Goal: Information Seeking & Learning: Compare options

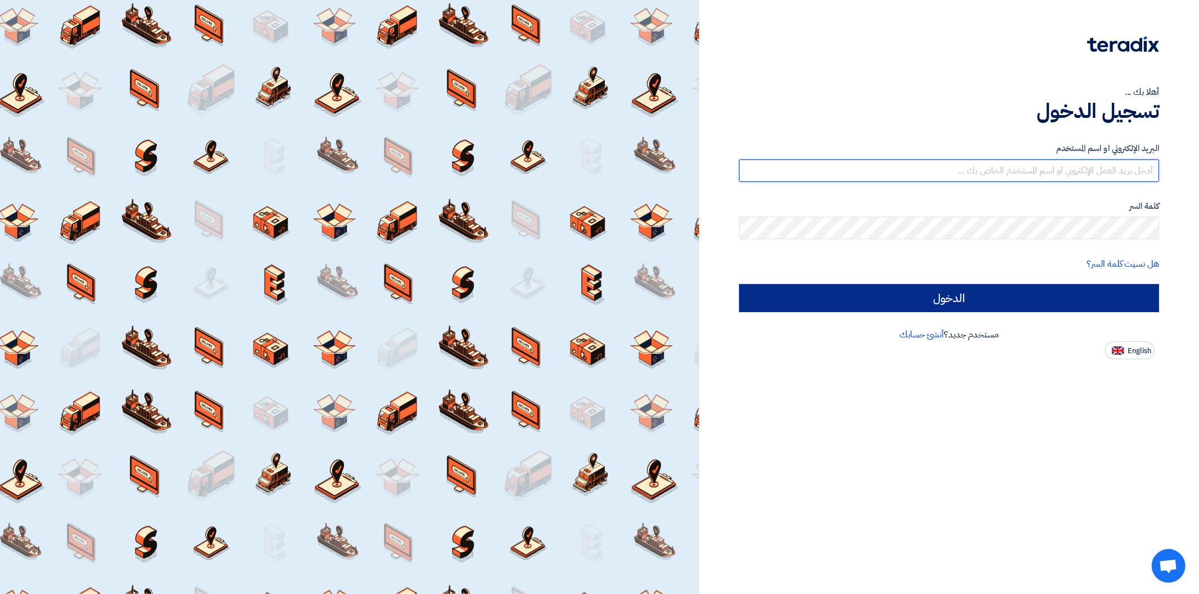
type input "[PERSON_NAME][EMAIL_ADDRESS][DOMAIN_NAME]"
click at [1027, 296] on input "الدخول" at bounding box center [949, 298] width 420 height 28
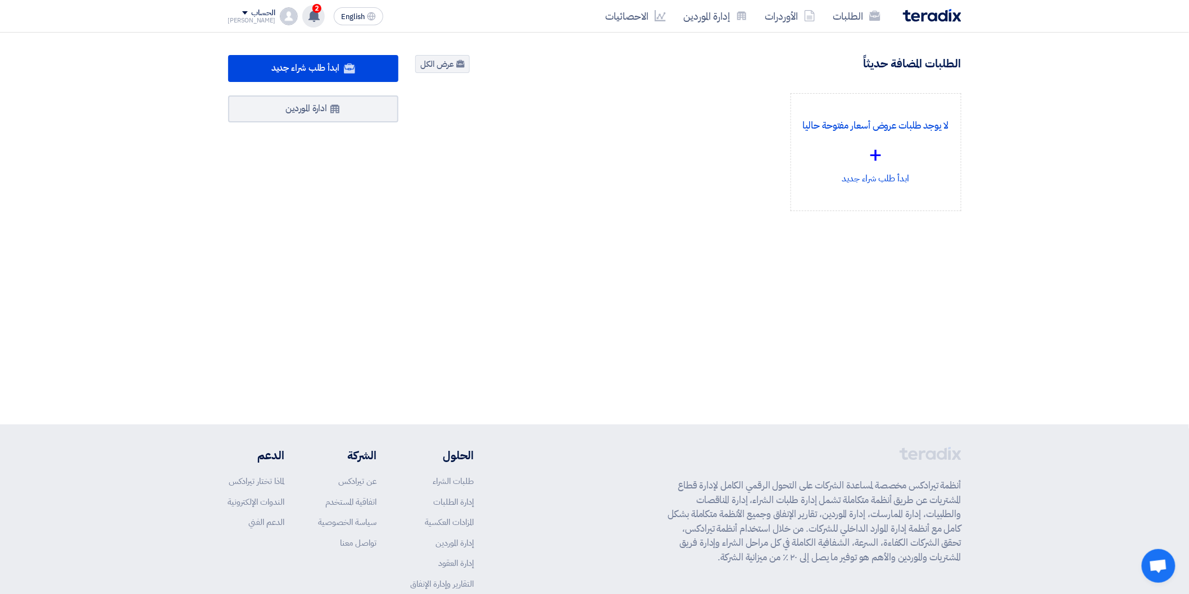
click at [308, 15] on use at bounding box center [313, 16] width 11 height 12
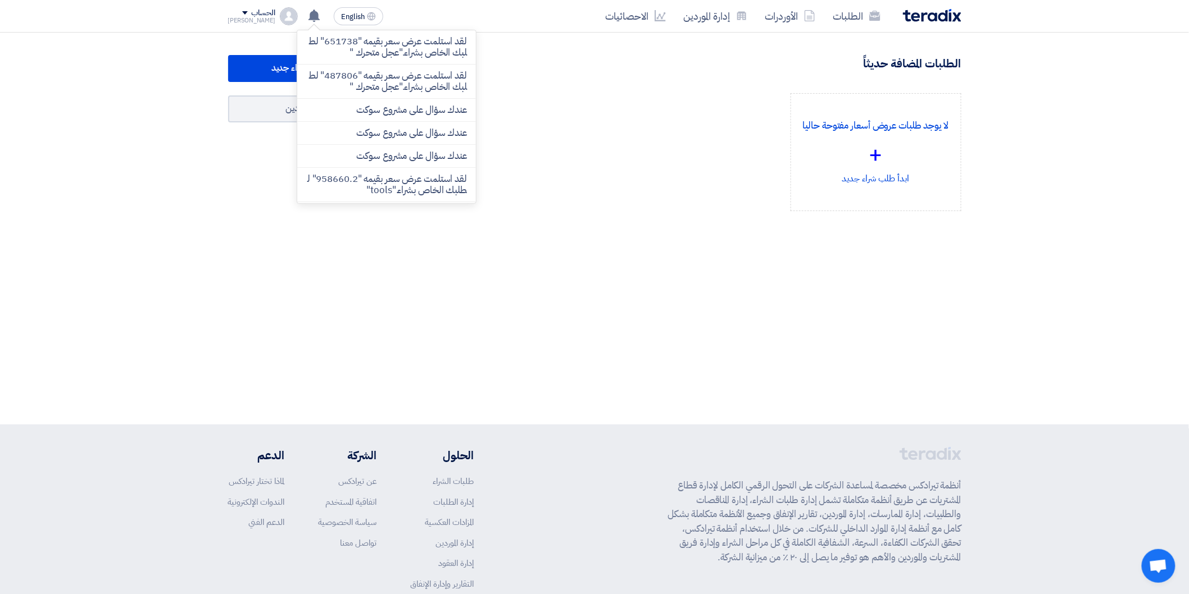
click at [687, 249] on div "498 طلبات متبقية 2 مزادات متبقية ابدأ طلب شراء جديد" at bounding box center [595, 155] width 750 height 201
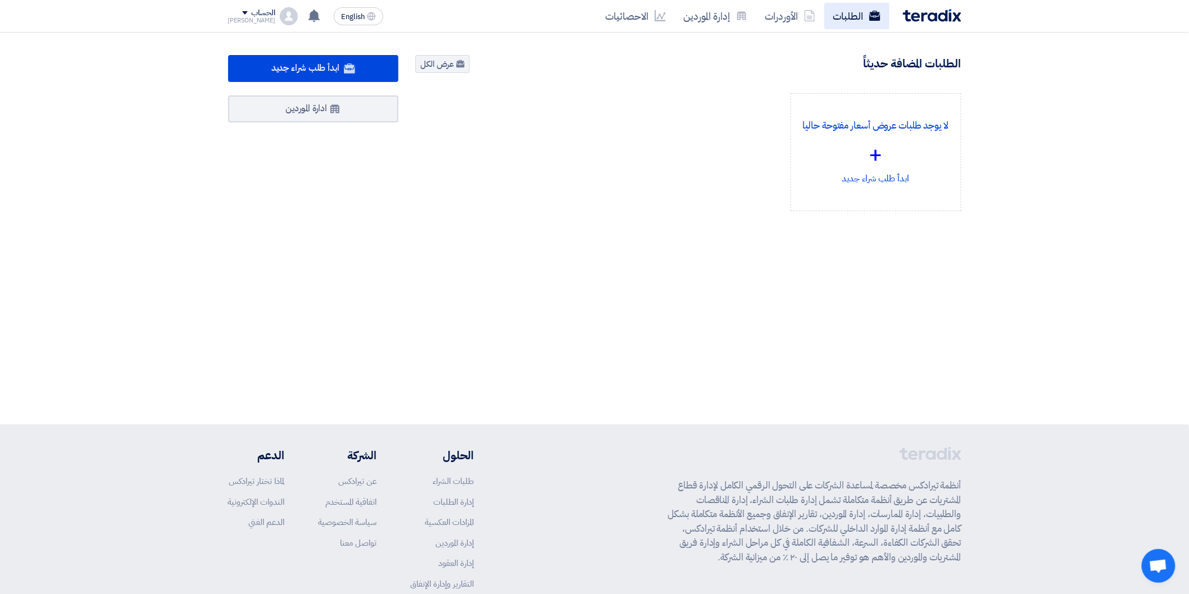
click at [850, 19] on link "الطلبات" at bounding box center [856, 16] width 65 height 26
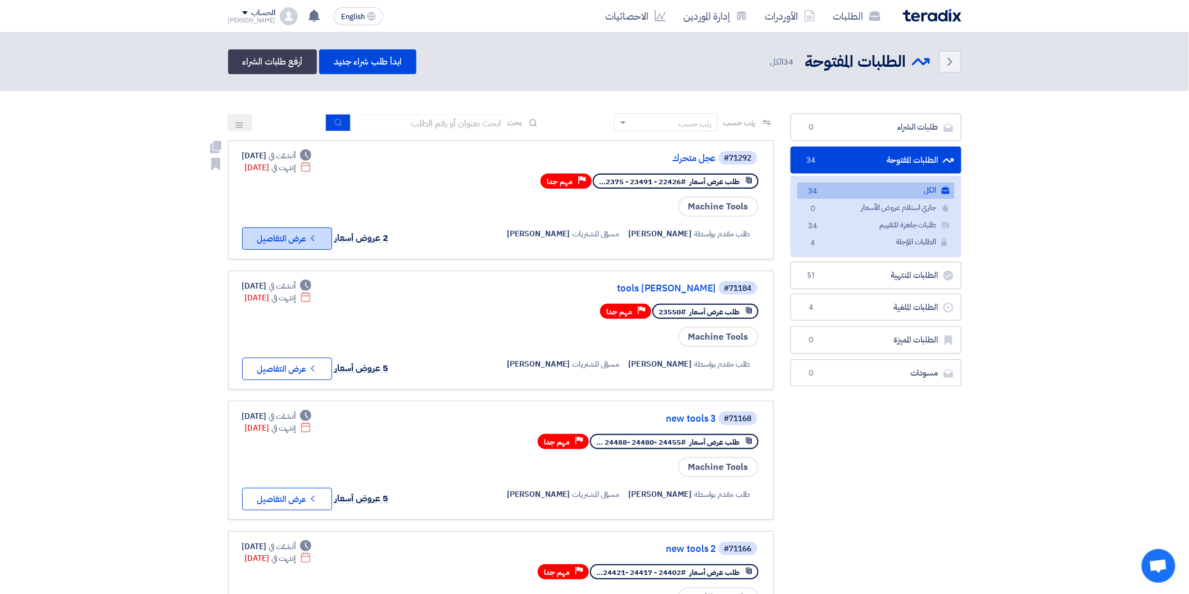
click at [283, 234] on button "Check details عرض التفاصيل" at bounding box center [287, 239] width 90 height 22
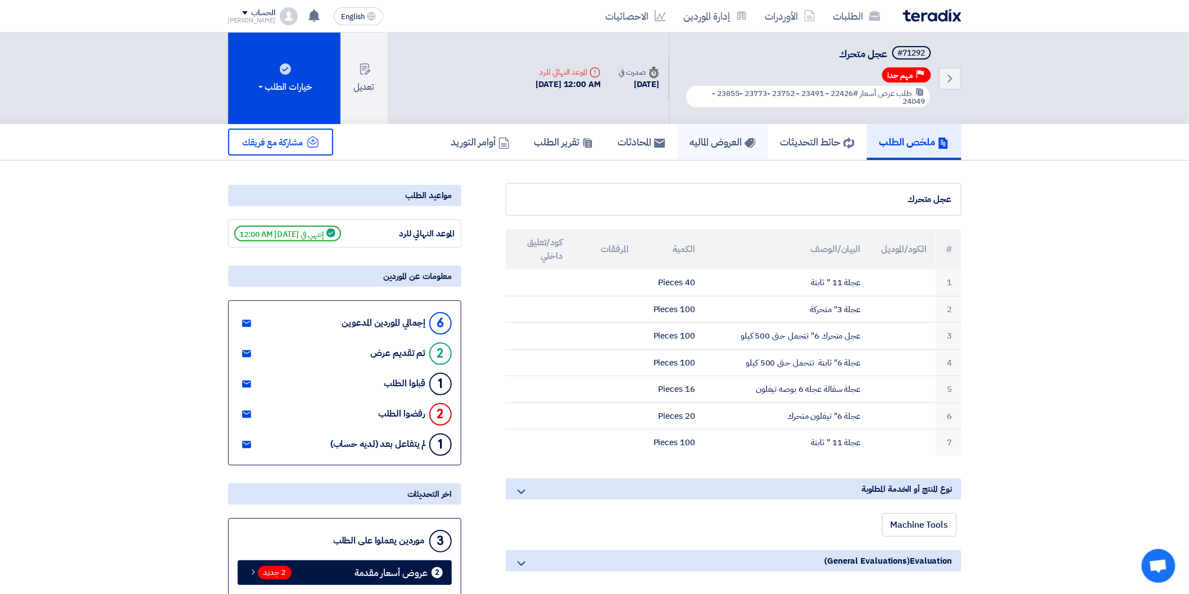
click at [744, 139] on use at bounding box center [749, 143] width 11 height 10
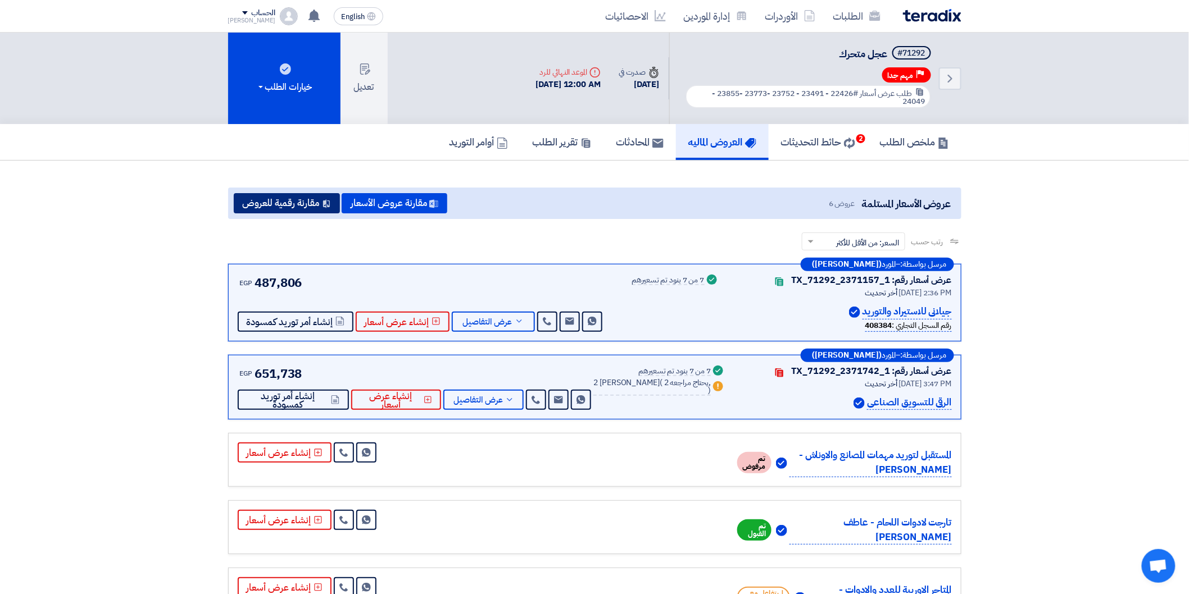
click at [298, 195] on button "مقارنة رقمية للعروض" at bounding box center [287, 203] width 106 height 20
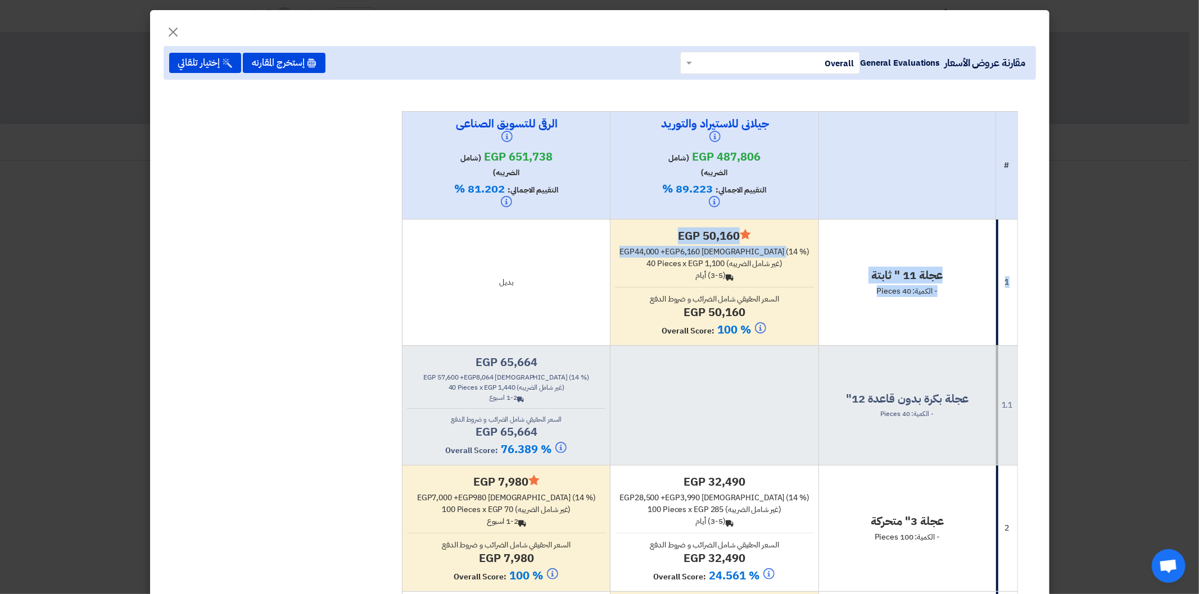
drag, startPoint x: 712, startPoint y: 249, endPoint x: 1011, endPoint y: 255, distance: 299.0
click at [1011, 255] on tr "1 عجلة 11 " ثابتة - الكمية: 40 Pieces Minimize/Maximize Category egp 50,160 egp…" at bounding box center [709, 282] width 615 height 126
click at [535, 261] on td "بديل" at bounding box center [506, 282] width 208 height 126
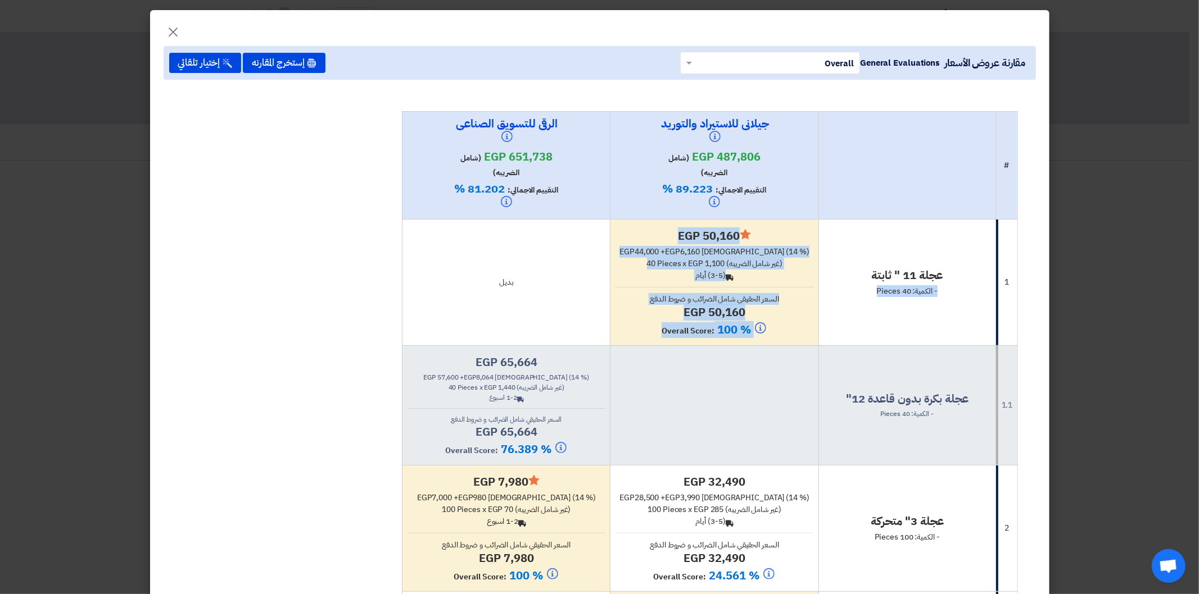
drag, startPoint x: 665, startPoint y: 260, endPoint x: 868, endPoint y: 255, distance: 202.9
click at [868, 255] on tr "1 عجلة 11 " ثابتة - الكمية: 40 Pieces Minimize/Maximize Category egp 50,160 egp…" at bounding box center [709, 282] width 615 height 126
click at [878, 326] on td "عجلة 11 " ثابتة - الكمية: 40 Pieces" at bounding box center [906, 282] width 177 height 126
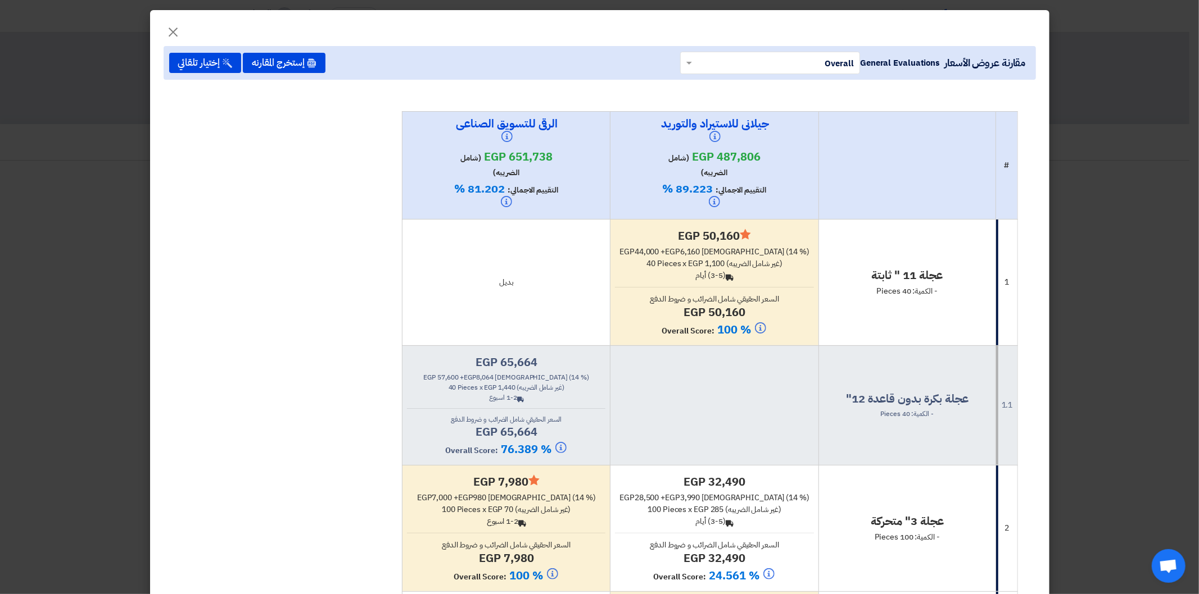
drag, startPoint x: 569, startPoint y: 284, endPoint x: 631, endPoint y: 273, distance: 63.3
click at [610, 273] on td "بديل" at bounding box center [506, 282] width 208 height 126
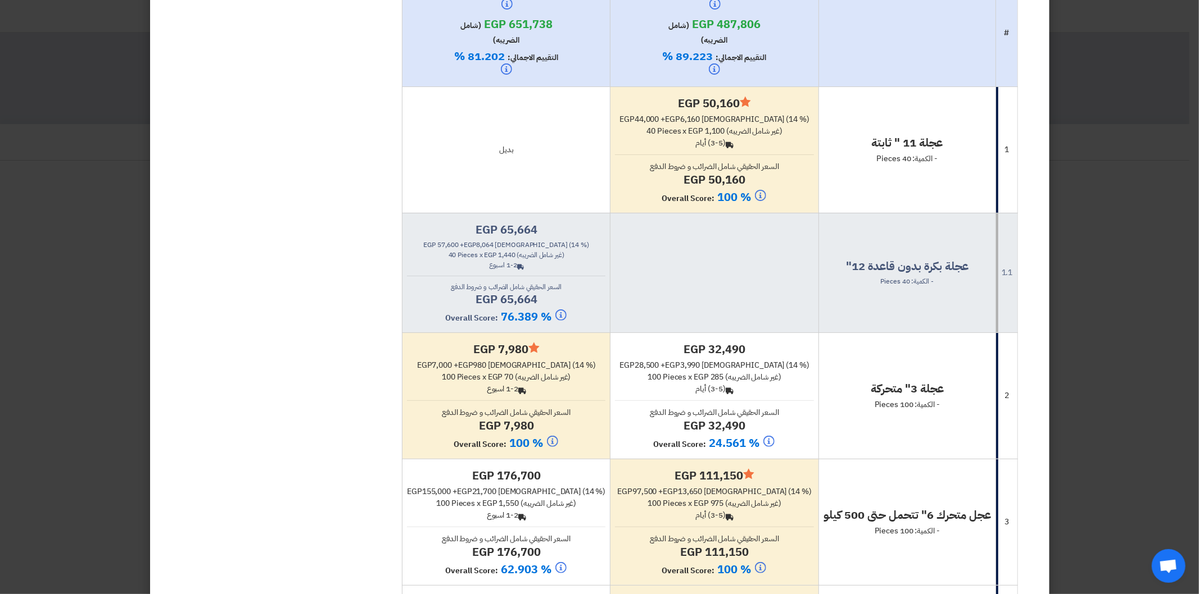
scroll to position [312, 0]
